Goal: Obtain resource: Obtain resource

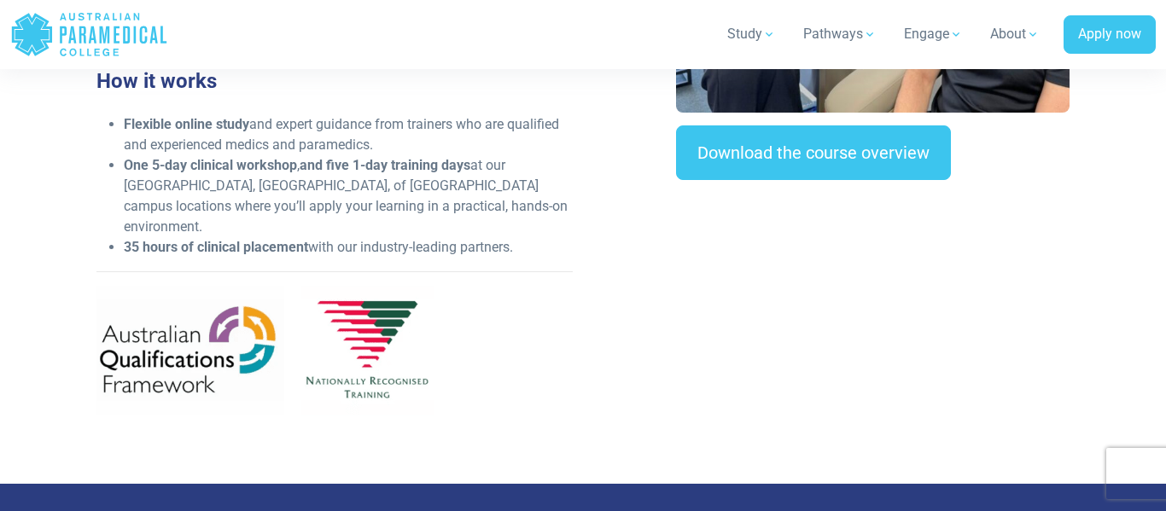
scroll to position [762, 0]
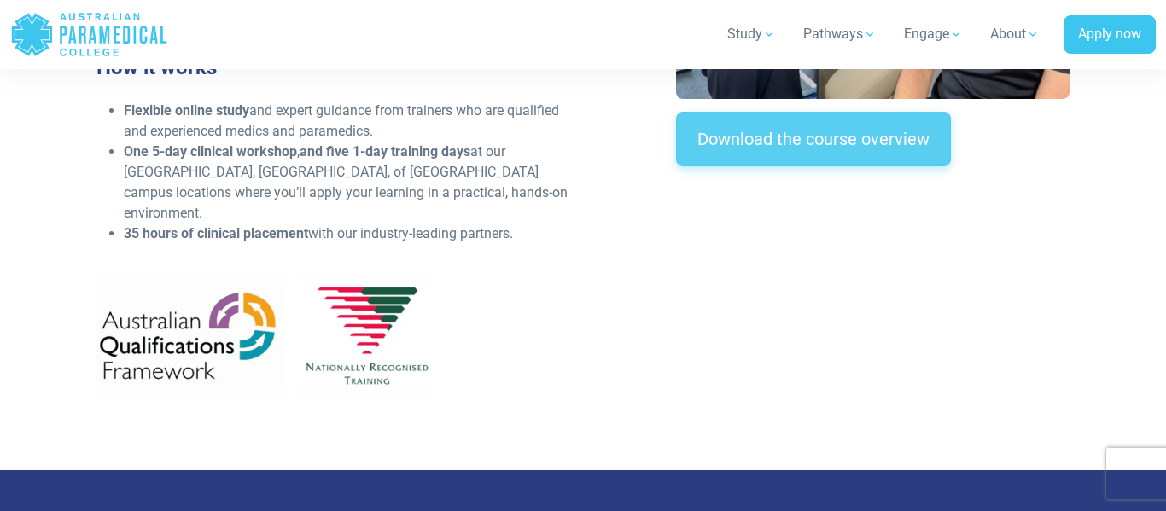
click at [809, 155] on link "Download the course overview" at bounding box center [813, 139] width 275 height 55
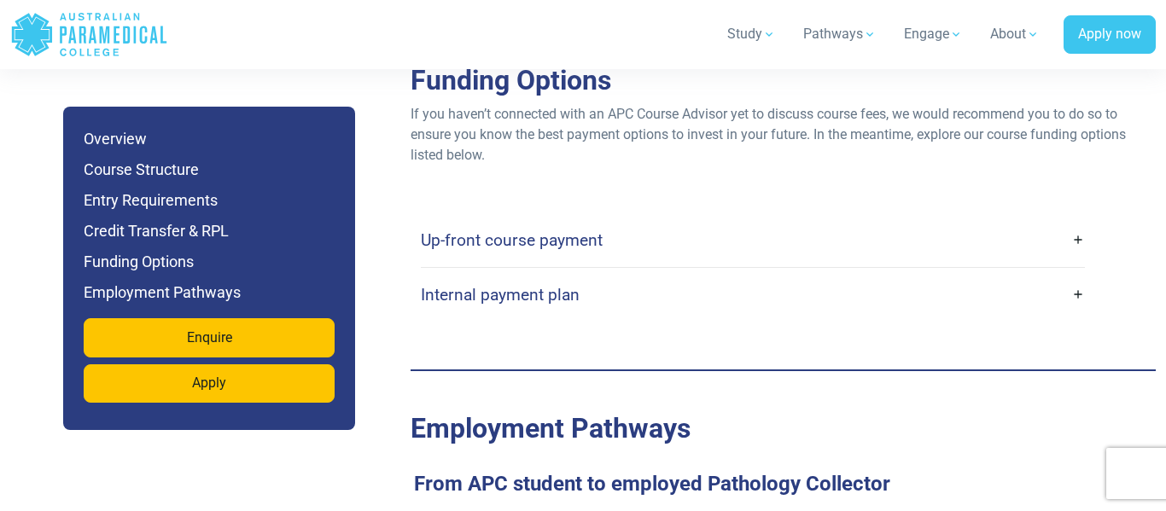
scroll to position [4834, 0]
click at [710, 251] on link "Up-front course payment" at bounding box center [753, 241] width 665 height 40
click at [1082, 259] on link "Up-front course payment" at bounding box center [753, 241] width 665 height 40
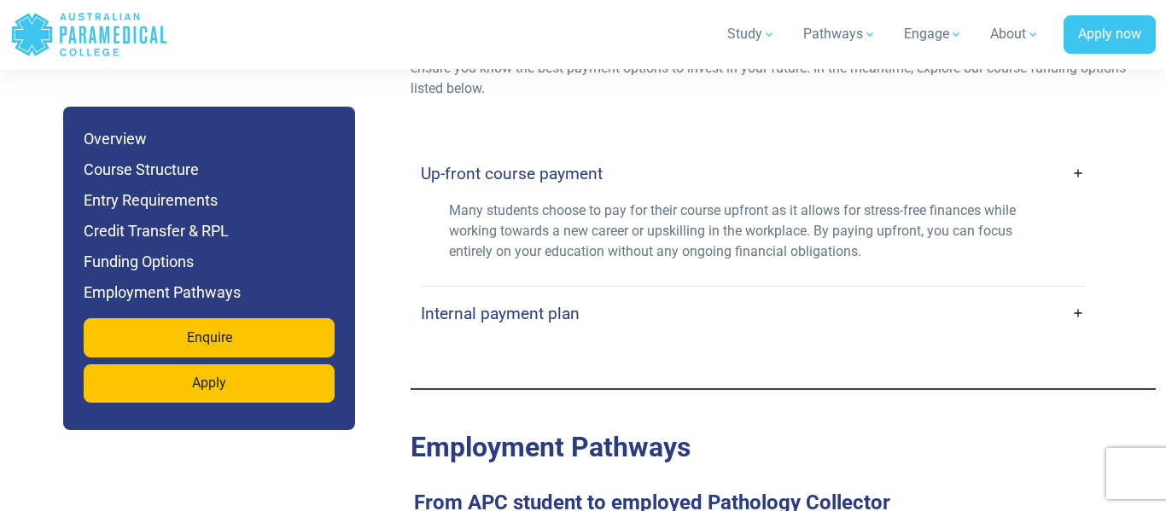
scroll to position [4921, 0]
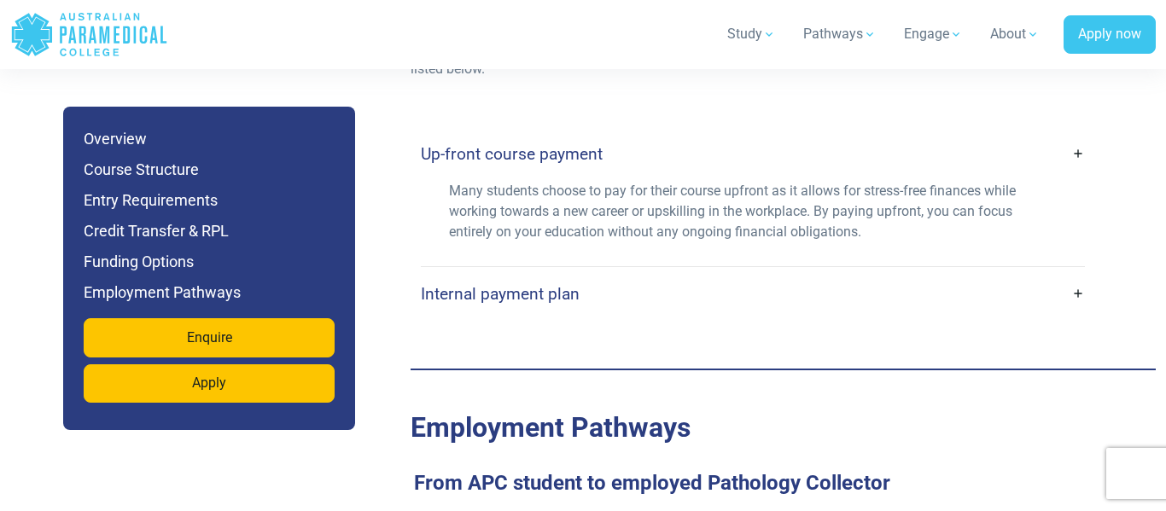
click at [1082, 314] on link "Internal payment plan" at bounding box center [753, 294] width 665 height 40
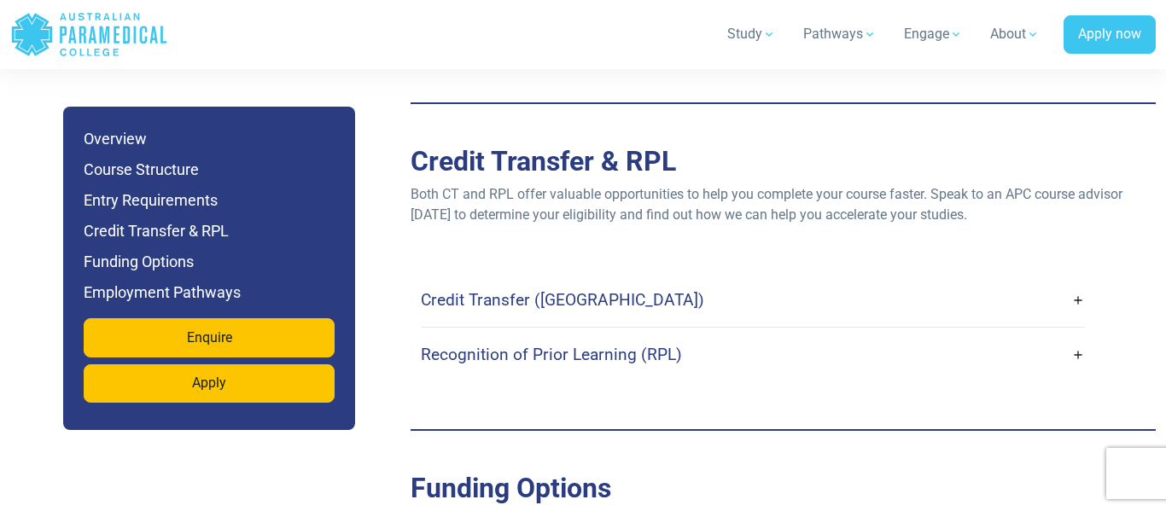
scroll to position [4425, 0]
click at [864, 322] on link "Credit Transfer ([GEOGRAPHIC_DATA])" at bounding box center [753, 302] width 665 height 40
click at [1078, 318] on link "Credit Transfer ([GEOGRAPHIC_DATA])" at bounding box center [753, 302] width 665 height 40
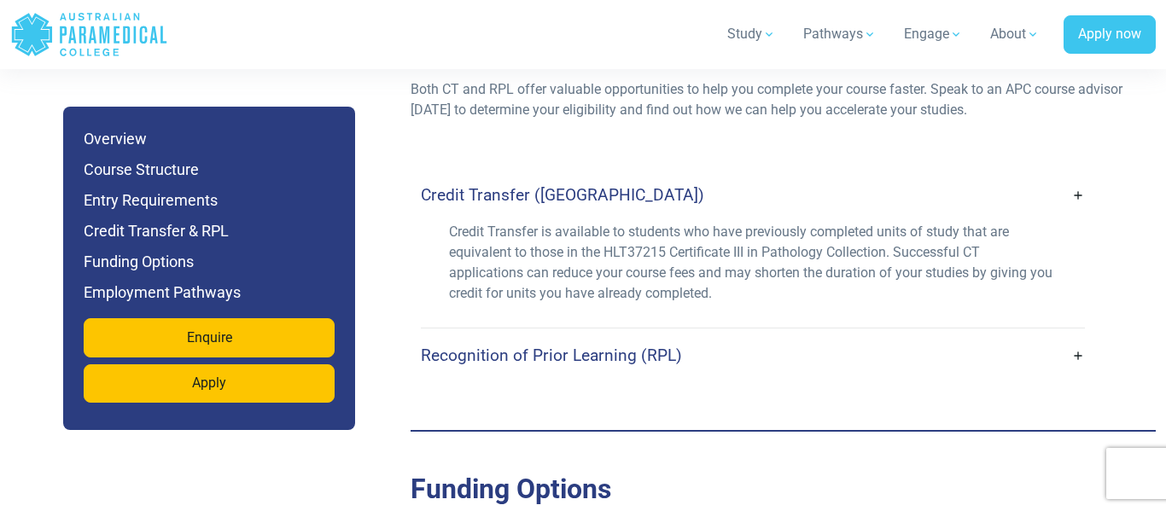
scroll to position [4538, 0]
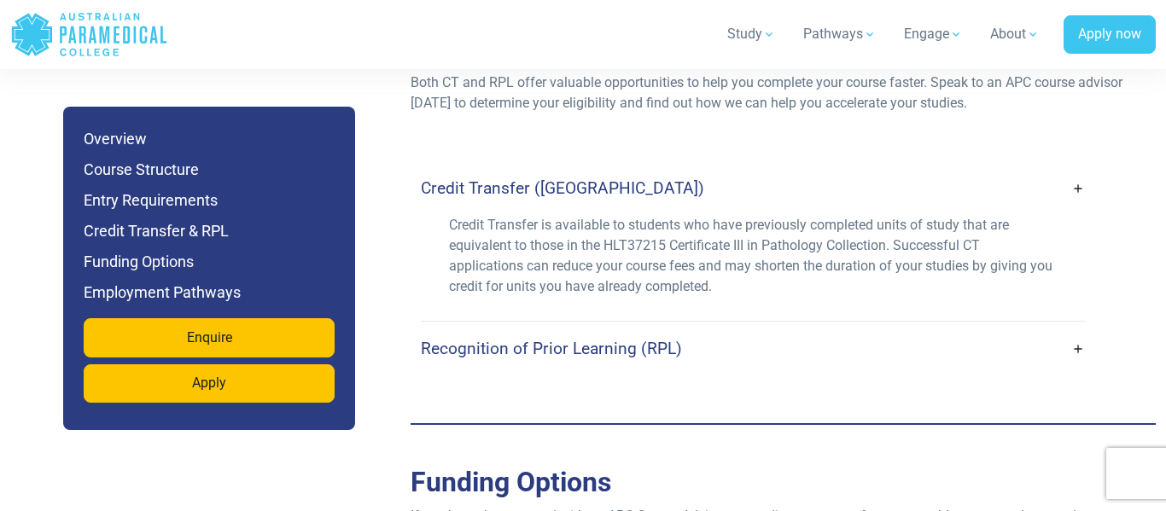
click at [1080, 369] on link "Recognition of Prior Learning (RPL)" at bounding box center [753, 349] width 665 height 40
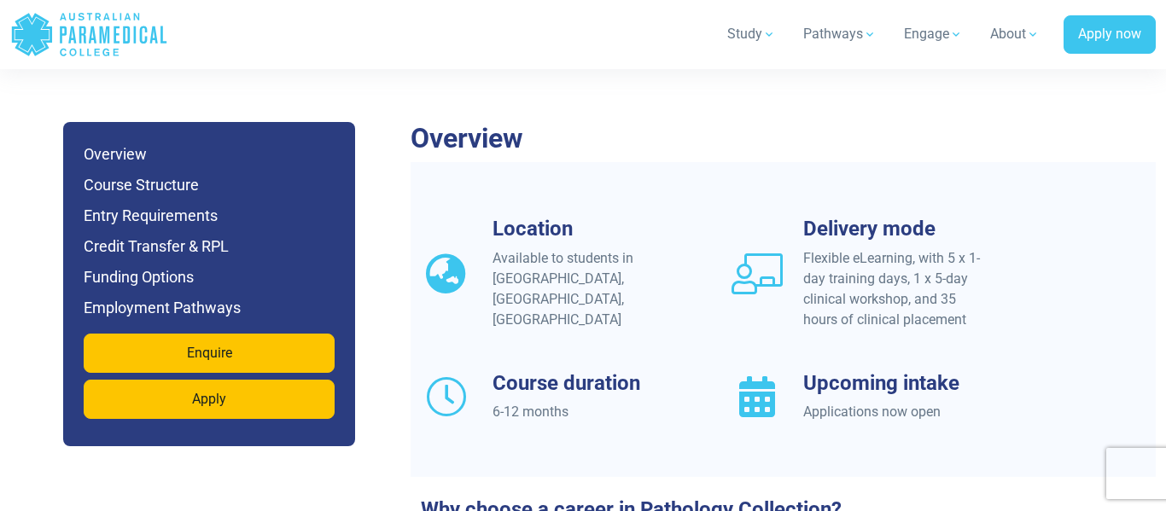
scroll to position [1417, 0]
